Goal: Navigation & Orientation: Find specific page/section

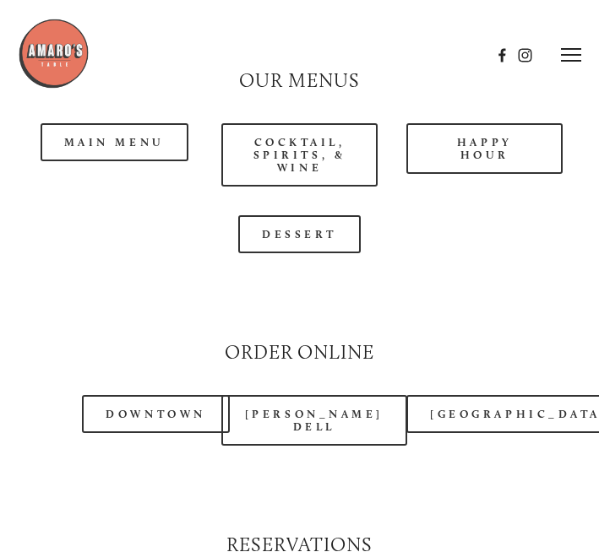
scroll to position [1660, 0]
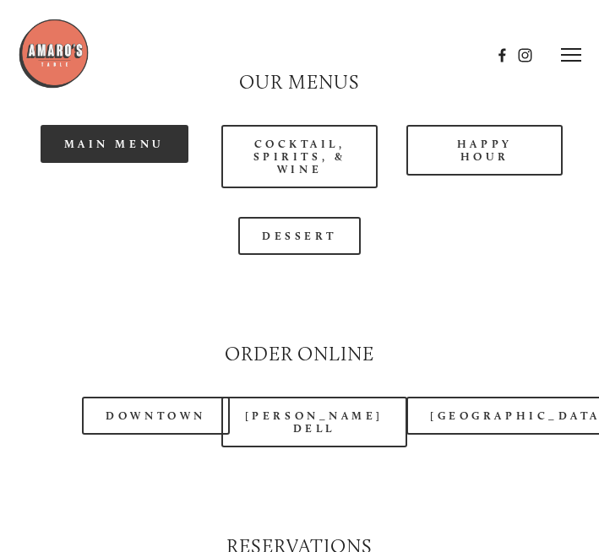
click at [101, 163] on link "Main Menu" at bounding box center [115, 144] width 148 height 38
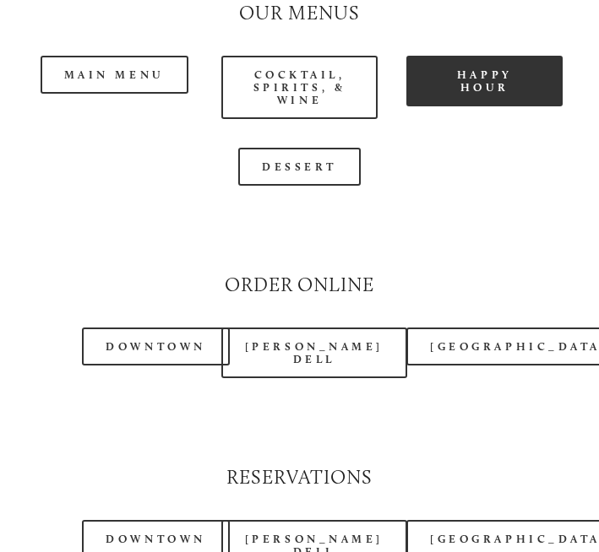
scroll to position [1979, 0]
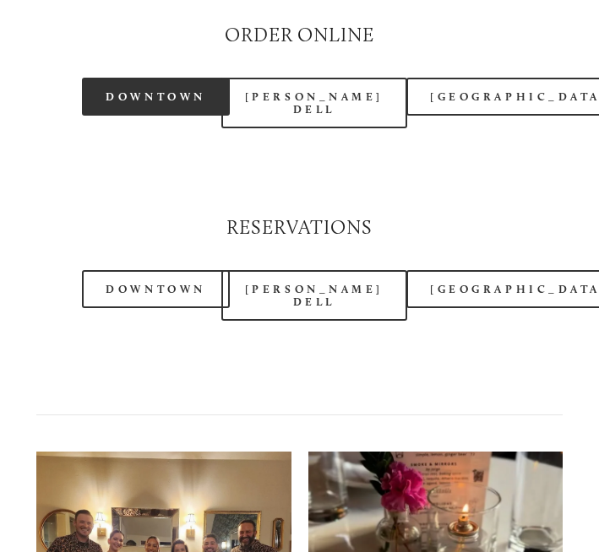
click at [140, 112] on link "Downtown" at bounding box center [155, 97] width 147 height 38
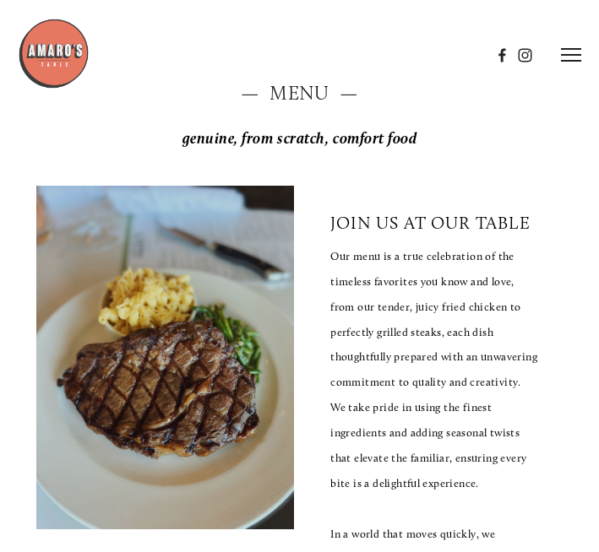
scroll to position [0, 0]
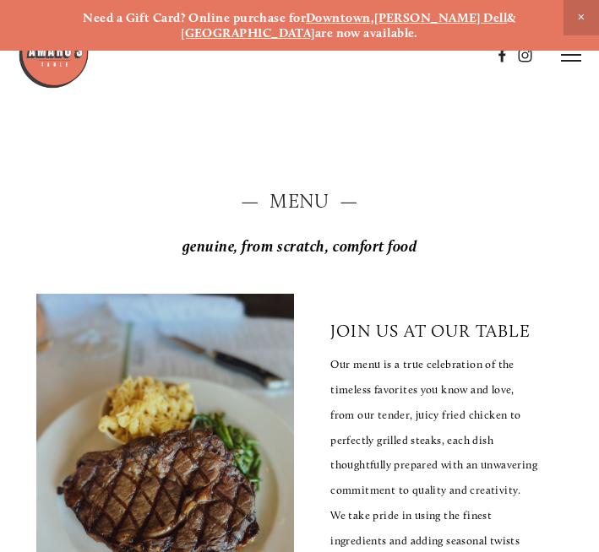
click at [570, 17] on span "Close Announcement" at bounding box center [580, 17] width 35 height 35
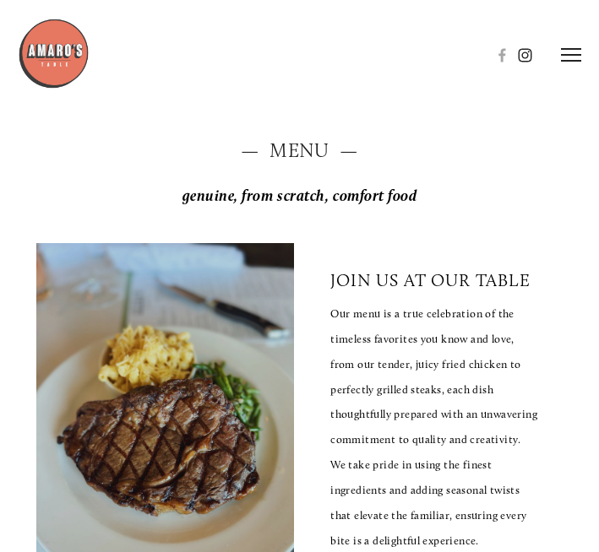
click at [529, 50] on use at bounding box center [525, 55] width 14 height 14
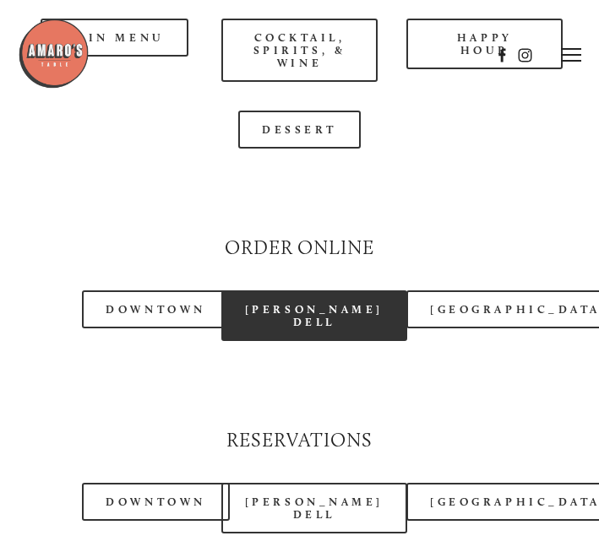
scroll to position [1711, 0]
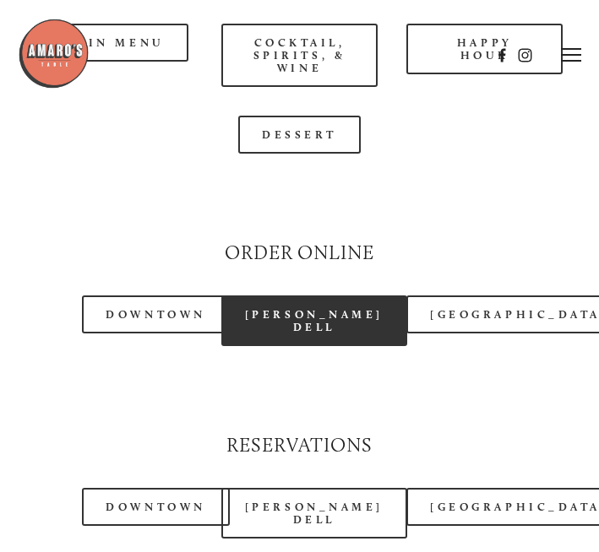
click at [262, 343] on link "[PERSON_NAME] Dell" at bounding box center [314, 321] width 186 height 51
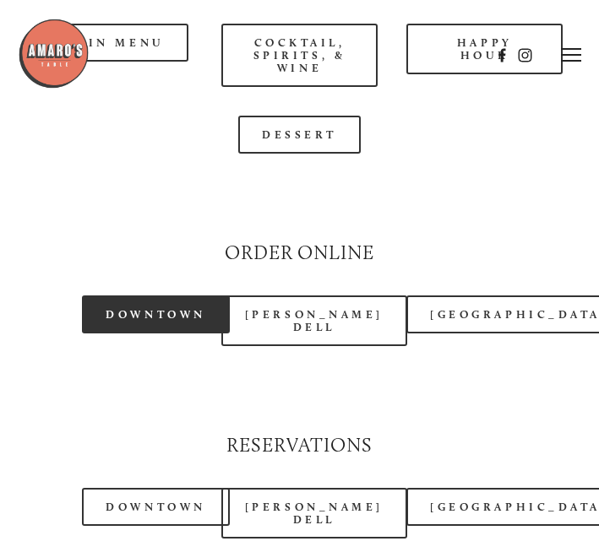
click at [144, 334] on link "Downtown" at bounding box center [155, 315] width 147 height 38
